Goal: Information Seeking & Learning: Learn about a topic

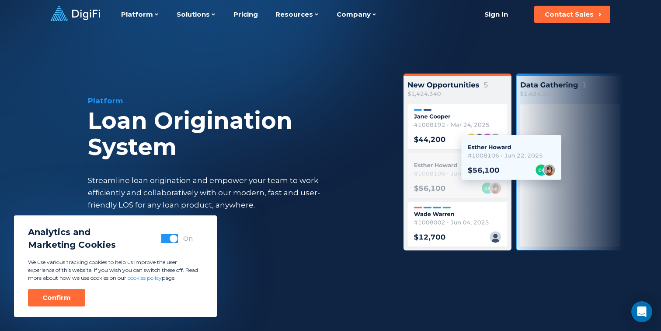
click at [171, 237] on span "button" at bounding box center [174, 238] width 8 height 8
click at [70, 299] on button "Confirm" at bounding box center [56, 297] width 57 height 17
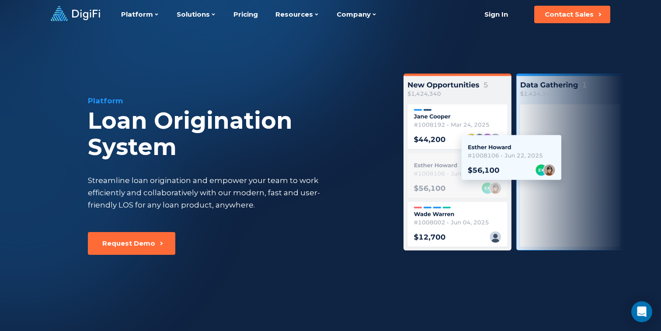
click at [160, 192] on div "Streamline loan origination and empower your team to work efficiently and colla…" at bounding box center [212, 192] width 248 height 37
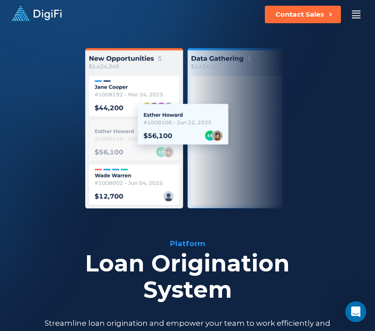
click at [51, 70] on div at bounding box center [188, 128] width 358 height 160
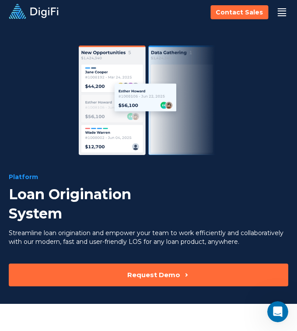
click at [46, 49] on div at bounding box center [148, 99] width 279 height 109
click at [49, 58] on div at bounding box center [148, 99] width 279 height 109
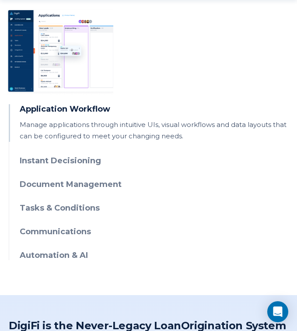
scroll to position [419, 0]
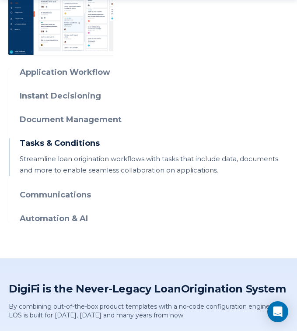
click at [66, 169] on p "Streamline loan origination workflows with tasks that include data, documents a…" at bounding box center [154, 164] width 269 height 23
click at [66, 165] on p "Streamline loan origination workflows with tasks that include data, documents a…" at bounding box center [154, 164] width 269 height 23
